Goal: Go to known website: Access a specific website the user already knows

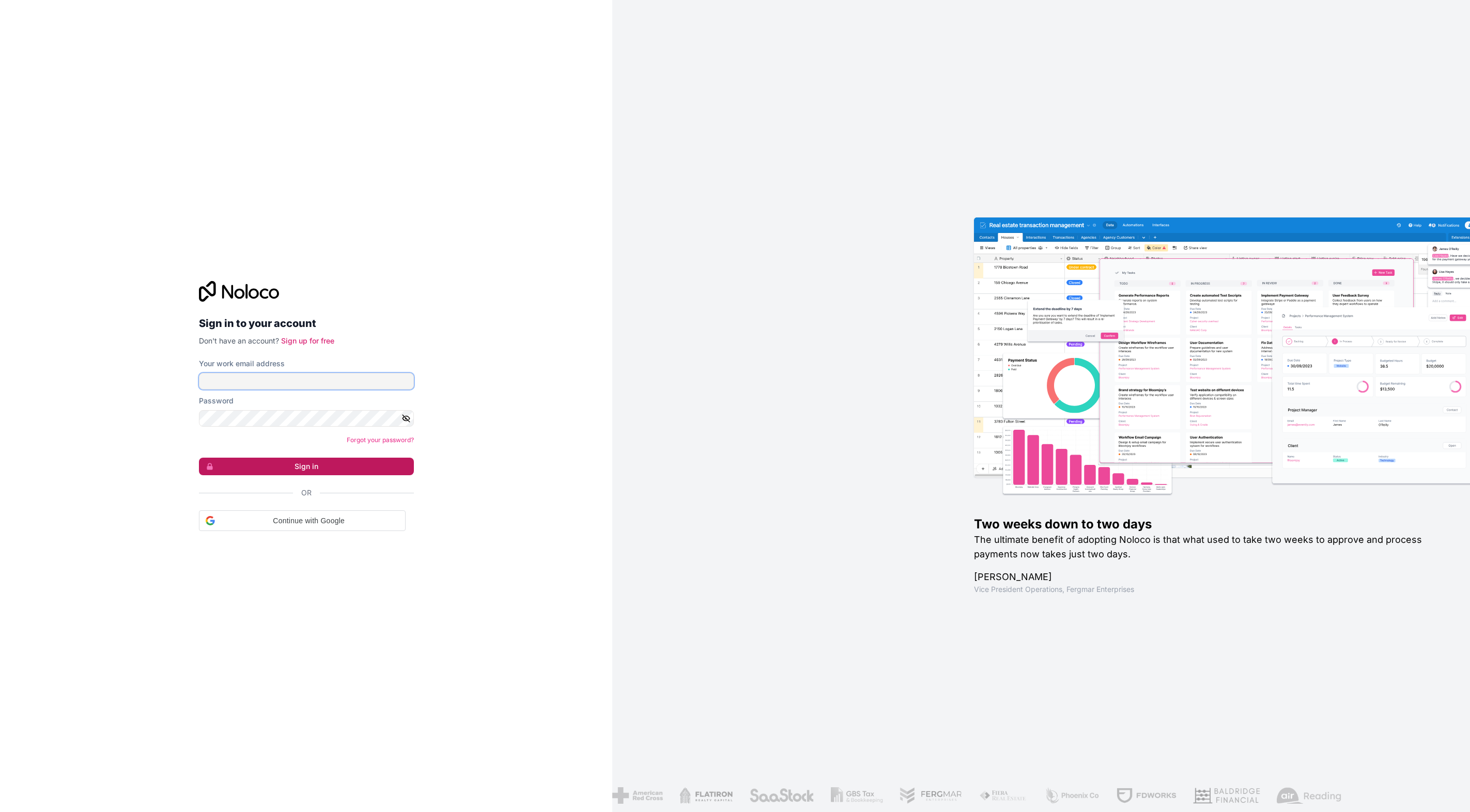
type input "[PERSON_NAME][EMAIL_ADDRESS][DOMAIN_NAME]"
click at [293, 462] on button "Sign in" at bounding box center [306, 465] width 215 height 18
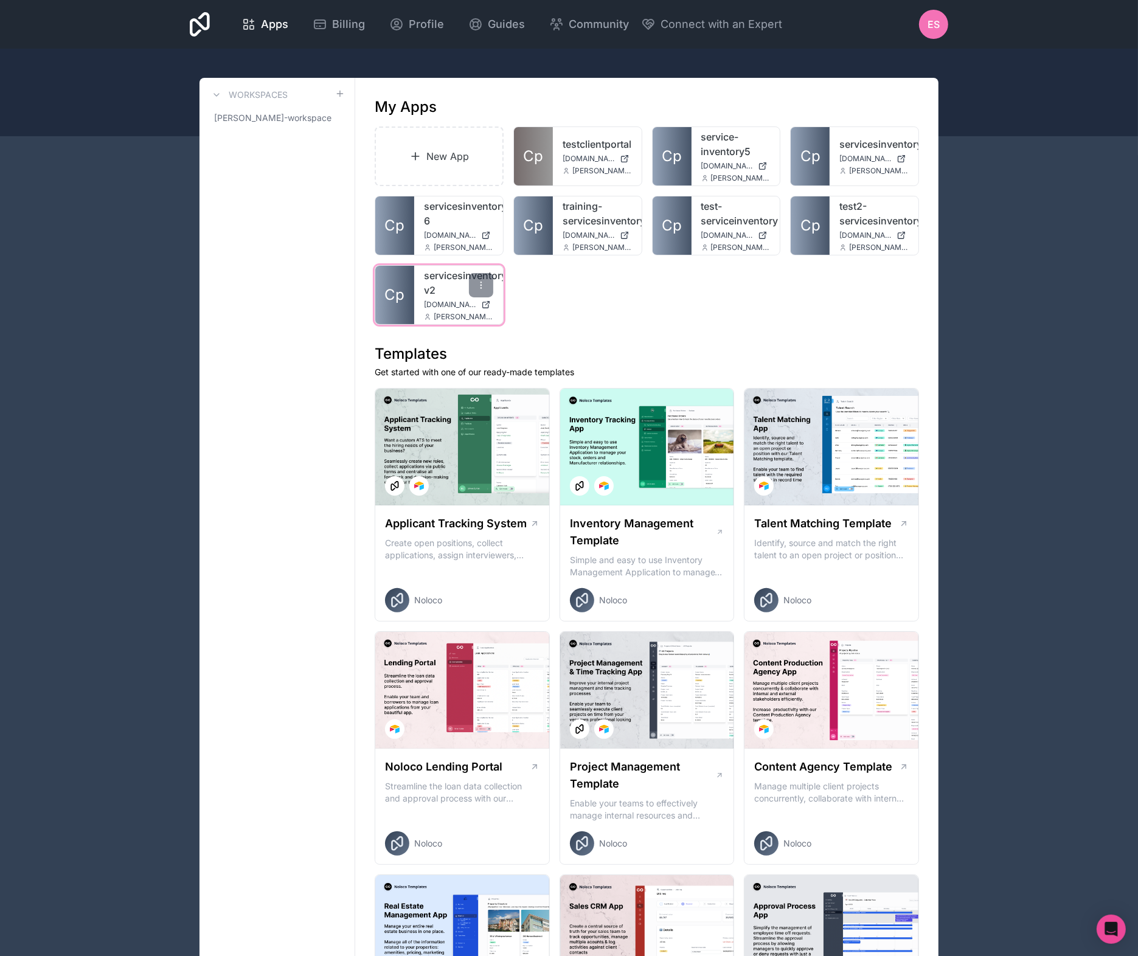
click at [426, 292] on link "servicesinventory-v2" at bounding box center [458, 282] width 69 height 29
